Goal: Task Accomplishment & Management: Use online tool/utility

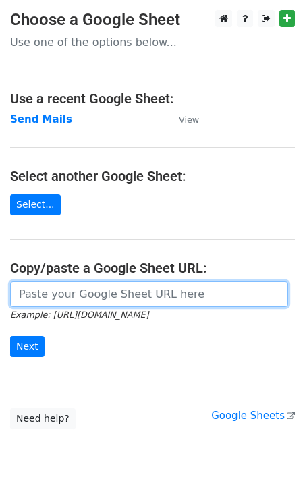
click at [63, 298] on input "url" at bounding box center [149, 294] width 278 height 26
paste input "[URL][DOMAIN_NAME]"
type input "[URL][DOMAIN_NAME]"
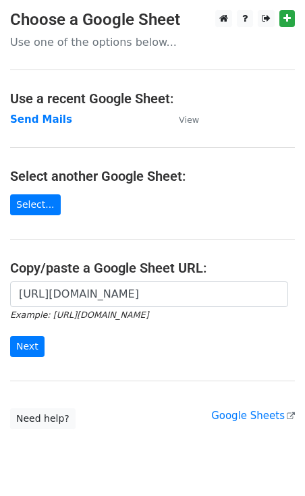
click at [35, 333] on form "[URL][DOMAIN_NAME] Example: [URL][DOMAIN_NAME] Next" at bounding box center [152, 319] width 285 height 76
click at [32, 351] on input "Next" at bounding box center [27, 346] width 34 height 21
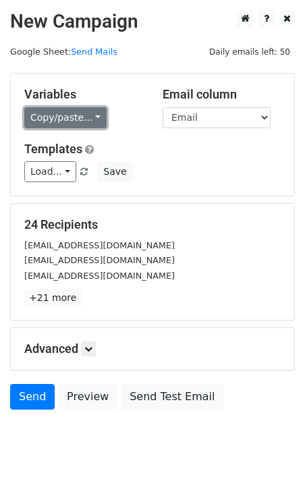
click at [53, 122] on link "Copy/paste..." at bounding box center [65, 117] width 82 height 21
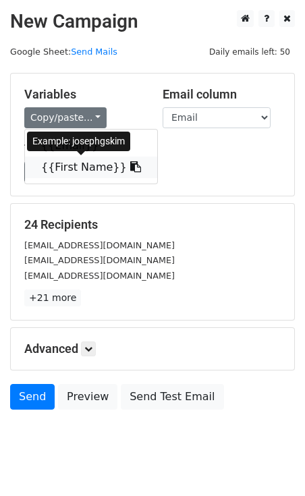
click at [70, 169] on link "{{First Name}}" at bounding box center [91, 168] width 132 height 22
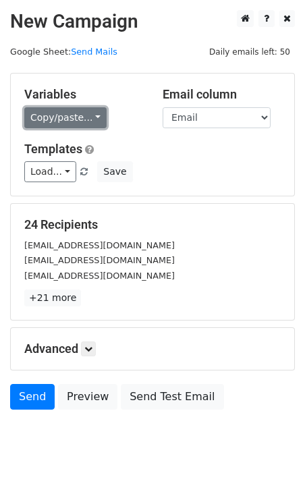
click at [81, 124] on link "Copy/paste..." at bounding box center [65, 117] width 82 height 21
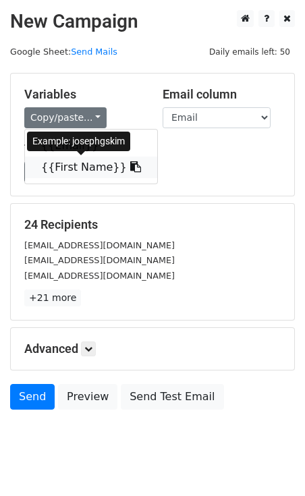
click at [77, 163] on link "{{First Name}}" at bounding box center [91, 168] width 132 height 22
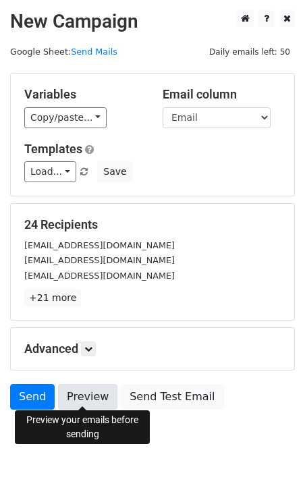
click at [71, 388] on link "Preview" at bounding box center [87, 397] width 59 height 26
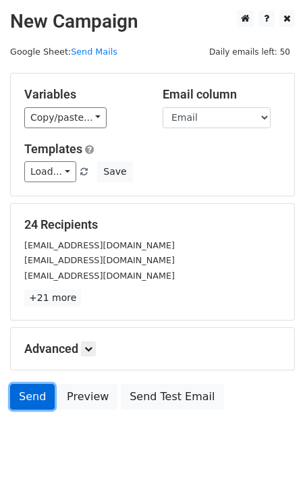
click at [26, 396] on link "Send" at bounding box center [32, 397] width 45 height 26
